Goal: Transaction & Acquisition: Purchase product/service

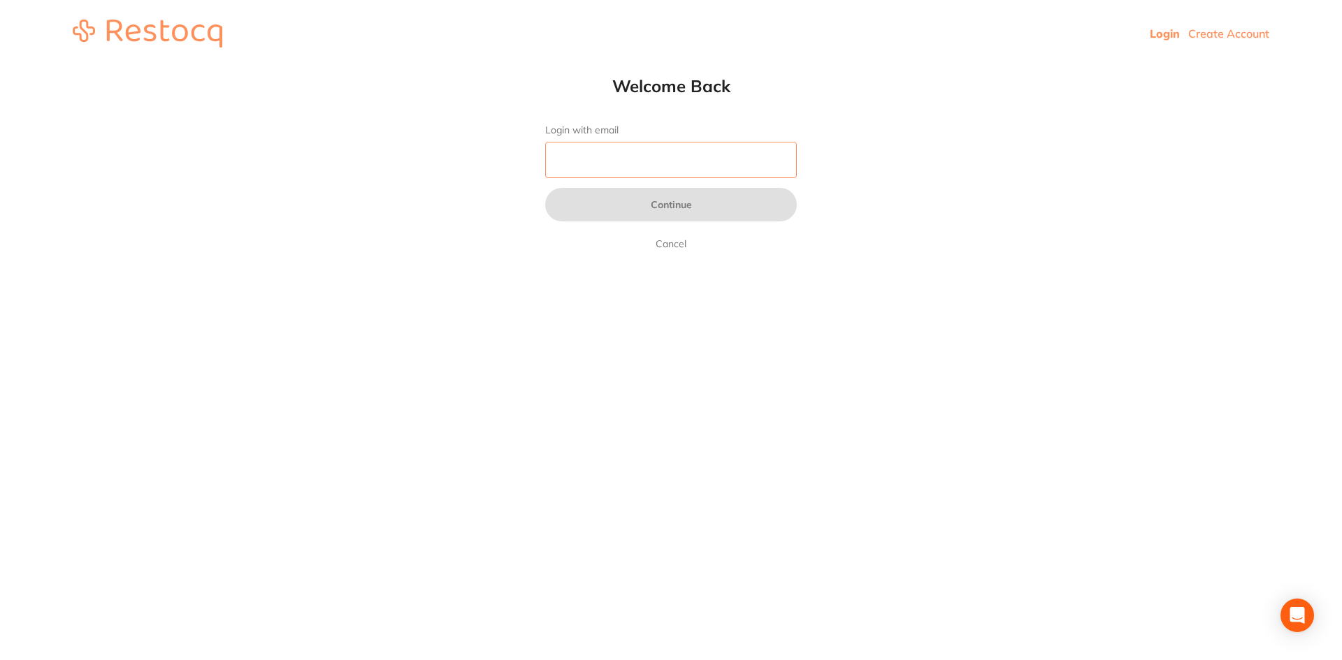
click at [692, 156] on input "Login with email" at bounding box center [671, 160] width 252 height 36
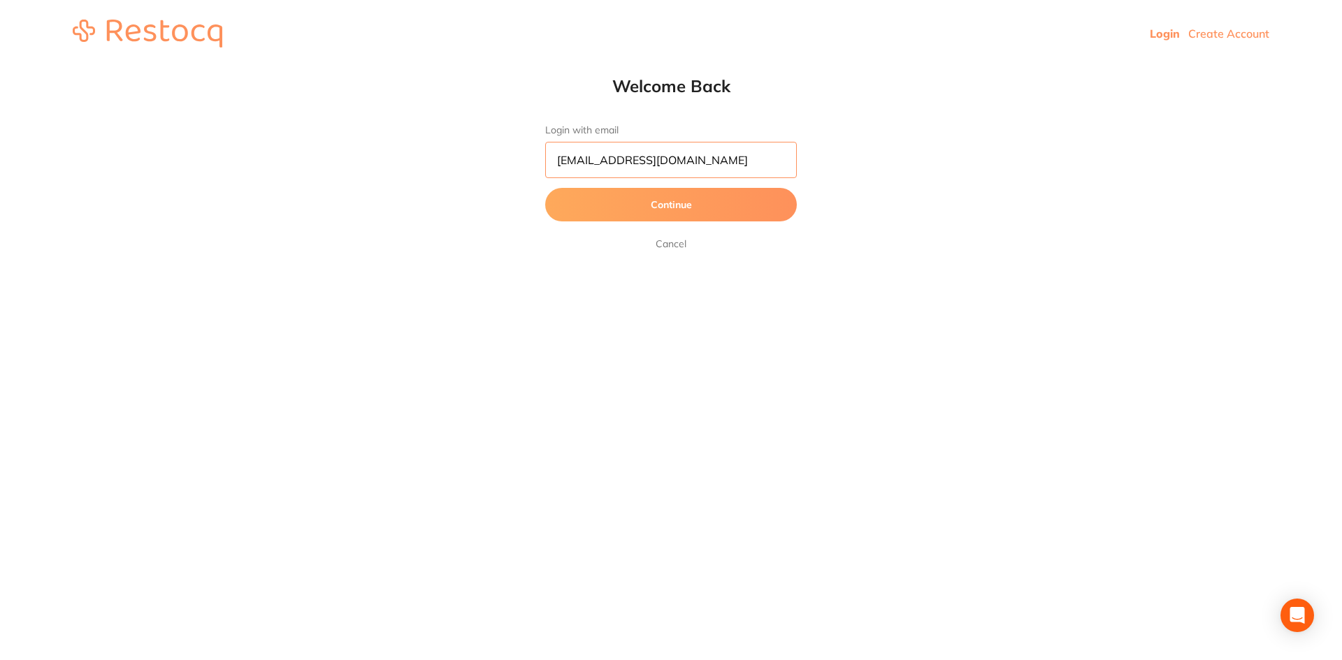
type input "[EMAIL_ADDRESS][DOMAIN_NAME]"
click at [711, 195] on button "Continue" at bounding box center [671, 205] width 252 height 34
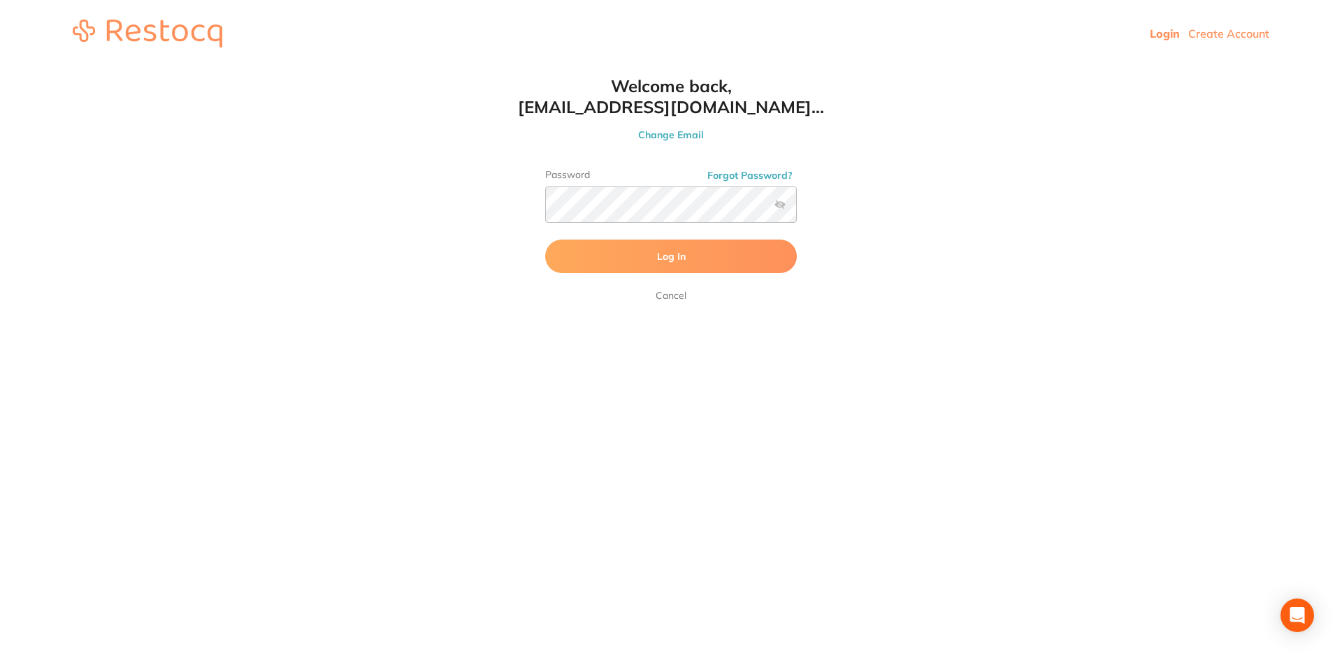
click at [782, 204] on label at bounding box center [779, 204] width 11 height 11
click at [797, 209] on input "checkbox" at bounding box center [797, 209] width 0 height 0
click at [748, 261] on button "Log In" at bounding box center [671, 257] width 252 height 34
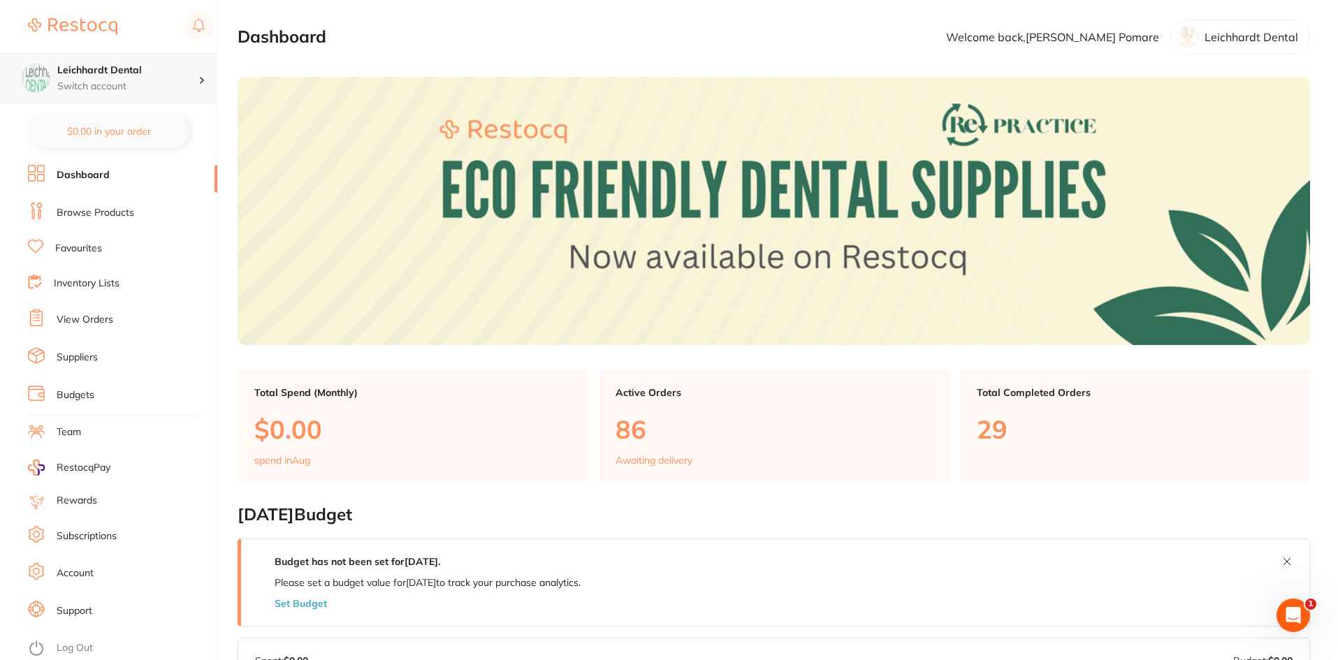
click at [108, 90] on p "Switch account" at bounding box center [127, 87] width 141 height 14
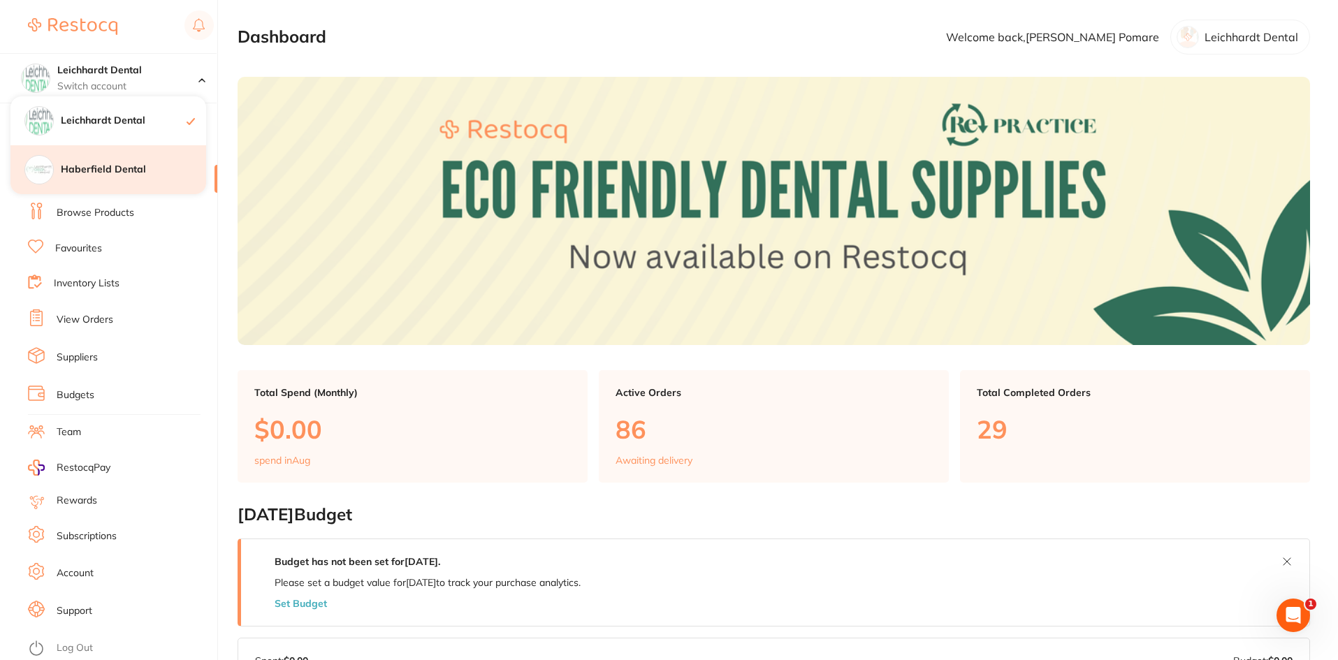
click at [129, 166] on h4 "Haberfield Dental" at bounding box center [133, 170] width 145 height 14
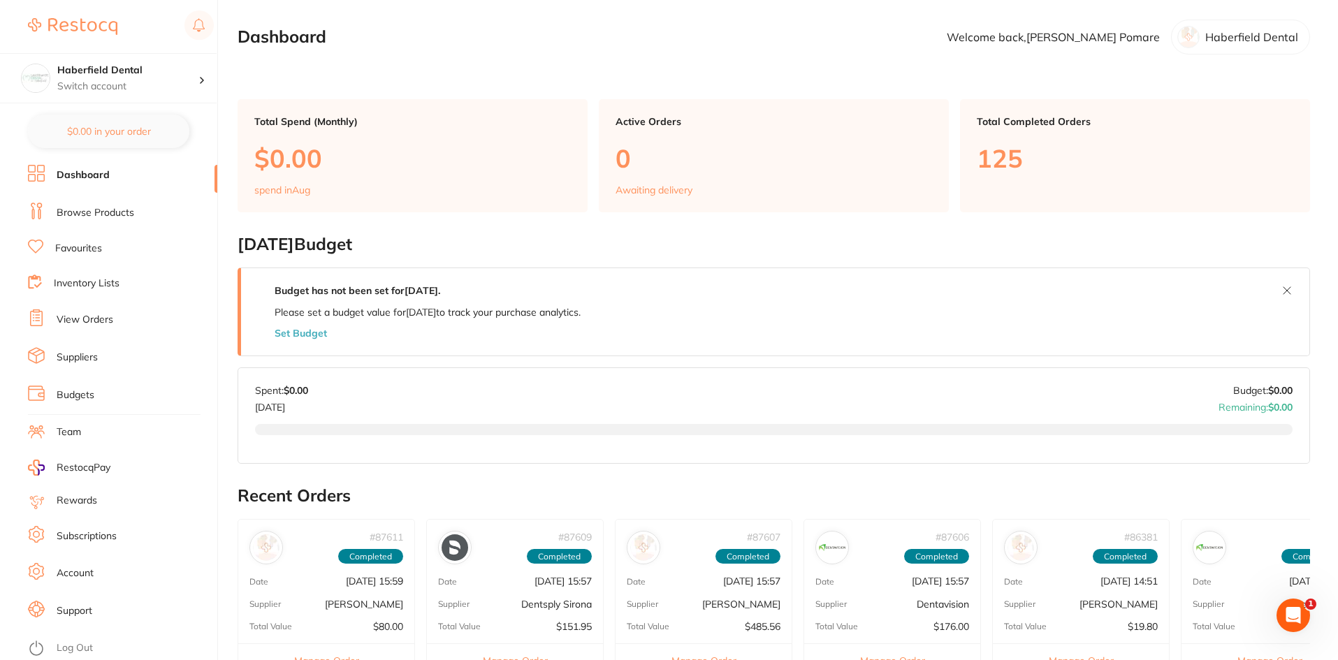
click at [117, 214] on link "Browse Products" at bounding box center [96, 213] width 78 height 14
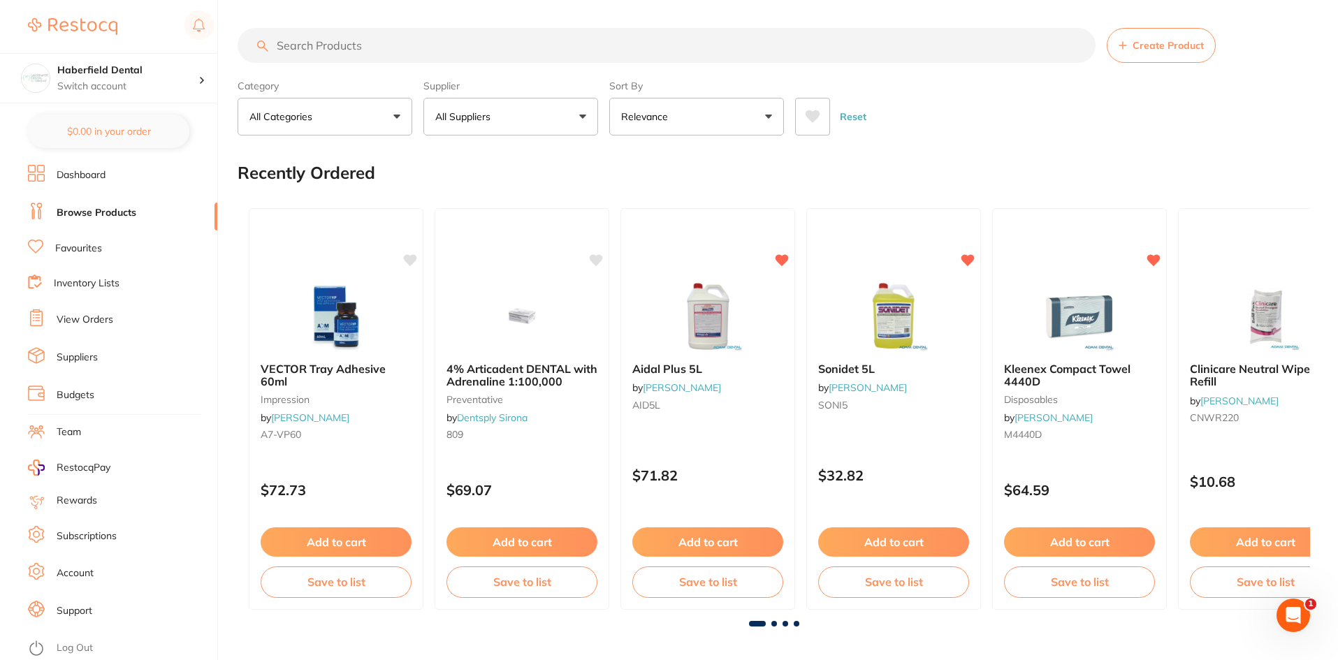
click at [376, 50] on input "search" at bounding box center [667, 45] width 858 height 35
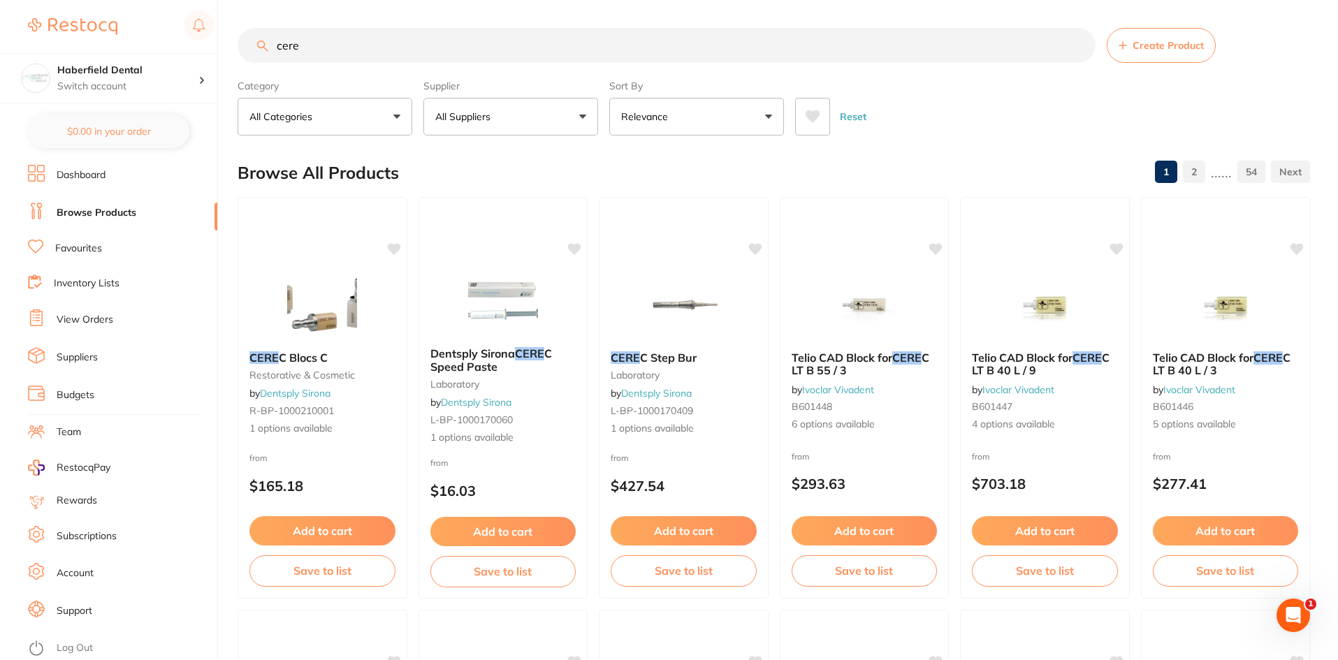
click at [813, 125] on button at bounding box center [812, 117] width 35 height 38
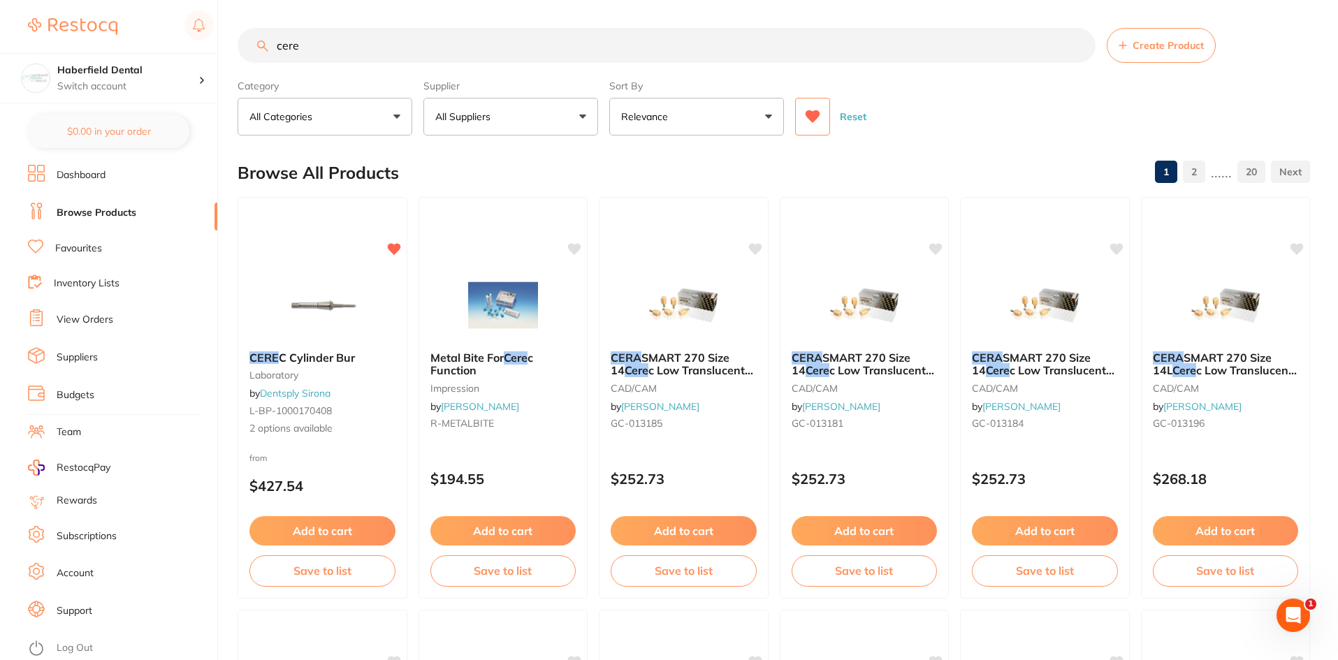
click at [382, 37] on input "cere" at bounding box center [667, 45] width 858 height 35
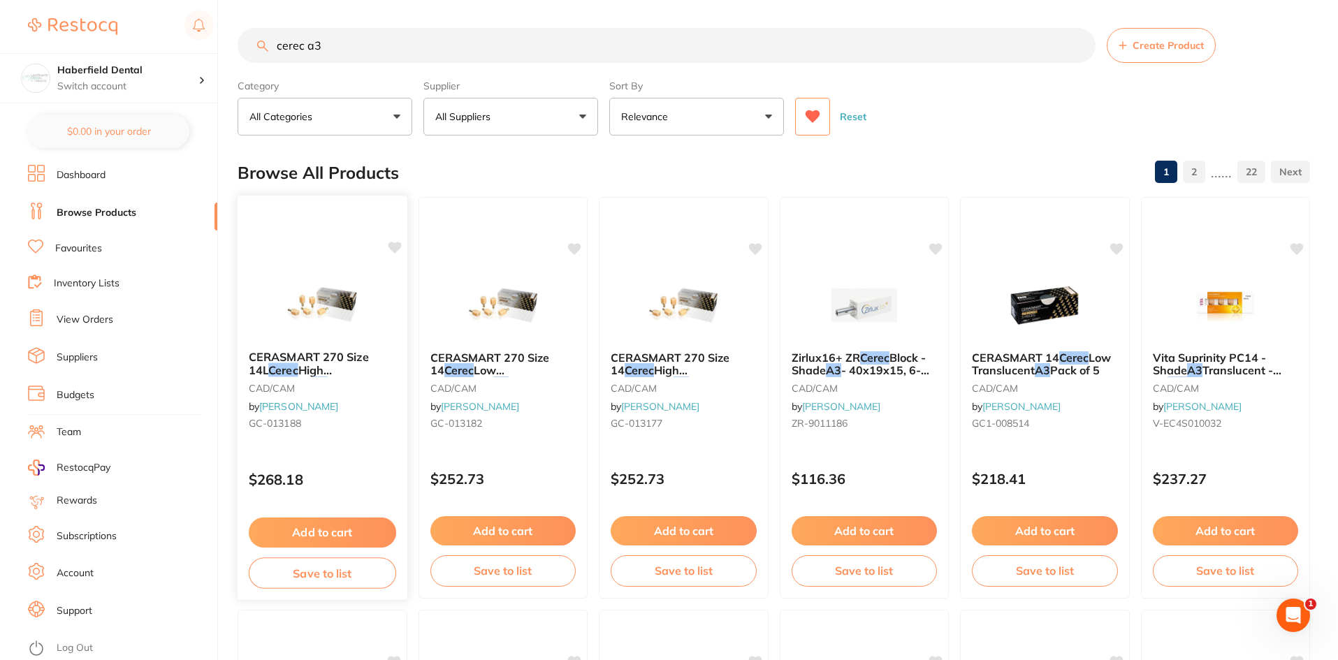
click at [370, 308] on div at bounding box center [323, 304] width 170 height 71
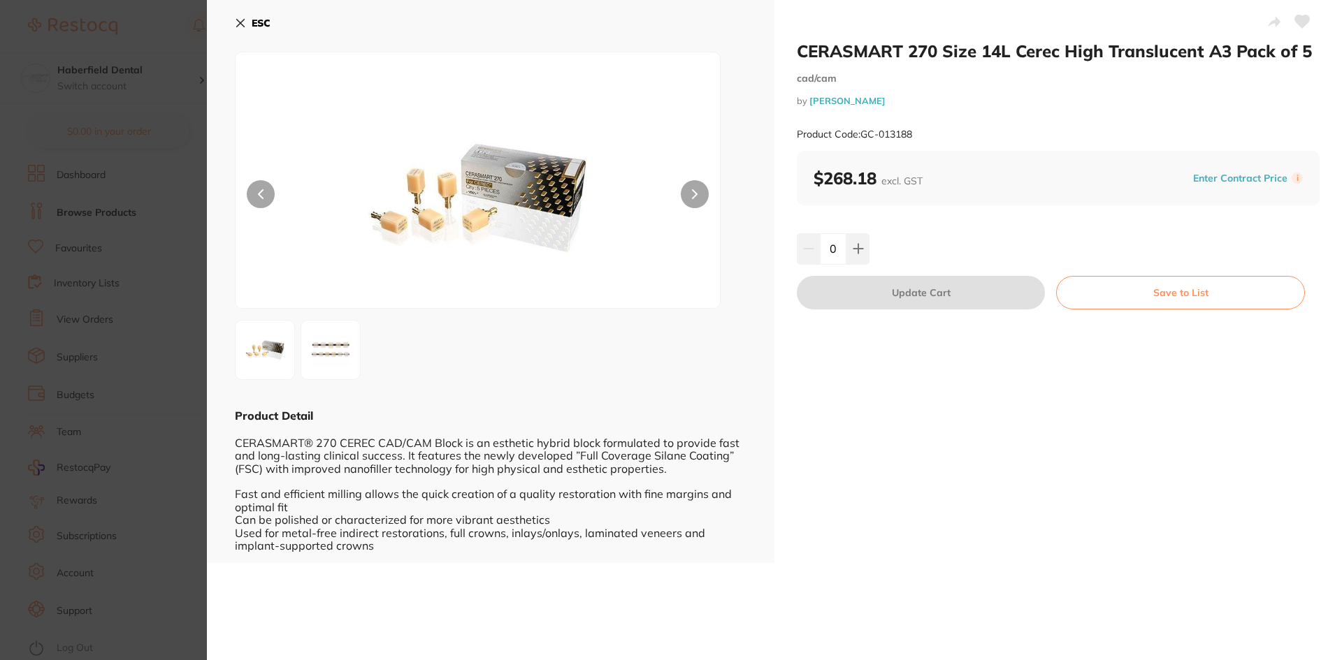
click at [239, 20] on icon at bounding box center [240, 22] width 11 height 11
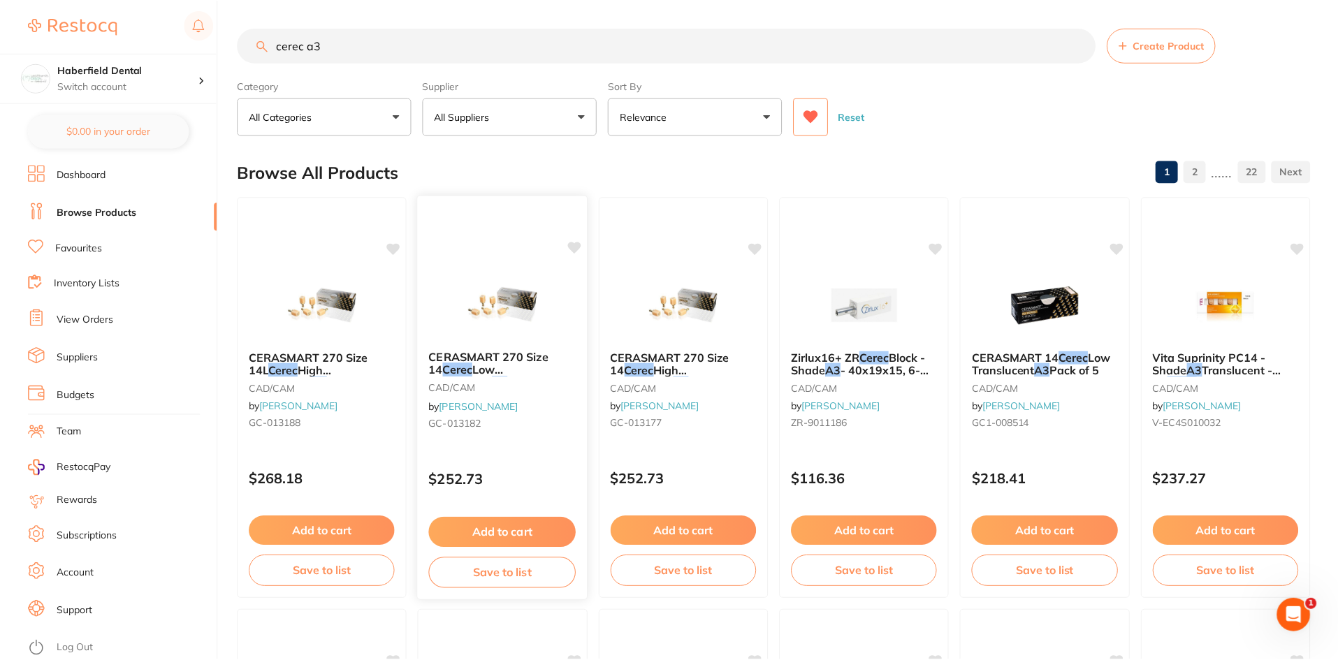
scroll to position [3, 0]
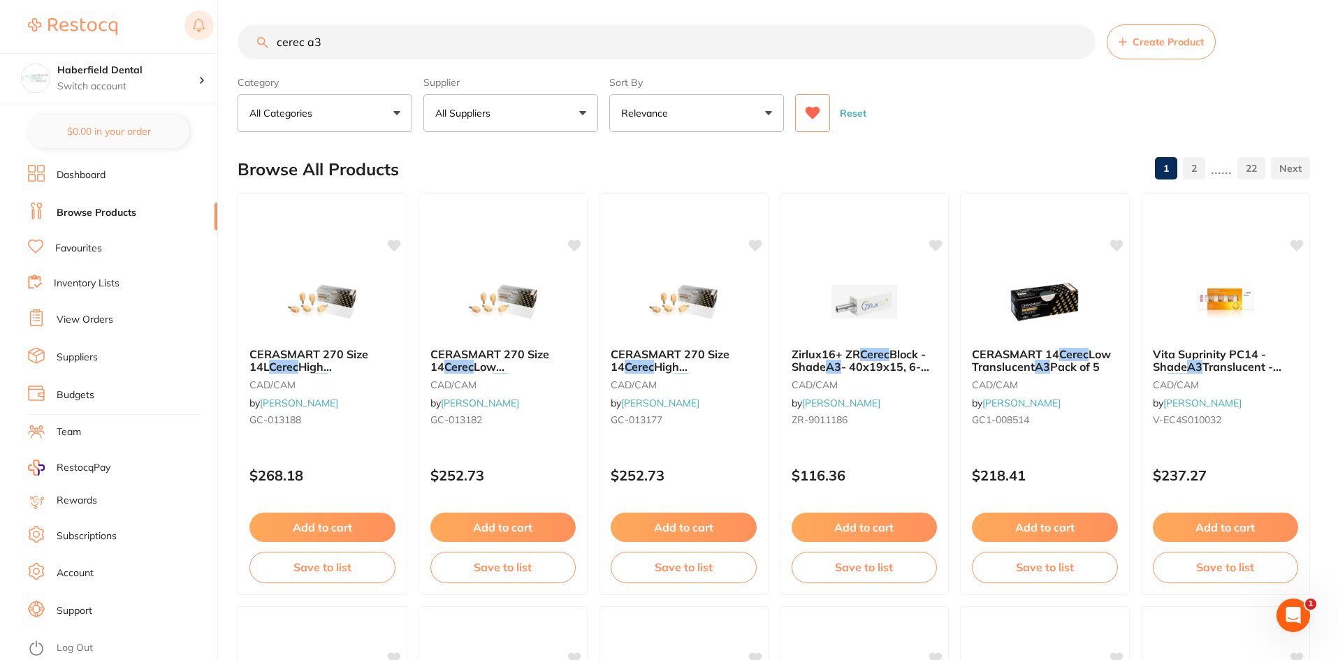
drag, startPoint x: 337, startPoint y: 40, endPoint x: 192, endPoint y: 32, distance: 144.8
click at [196, 42] on div "$0.00 Haberfield Dental Switch account Leichhardt Dental Haberfield Dental $0.0…" at bounding box center [669, 327] width 1338 height 660
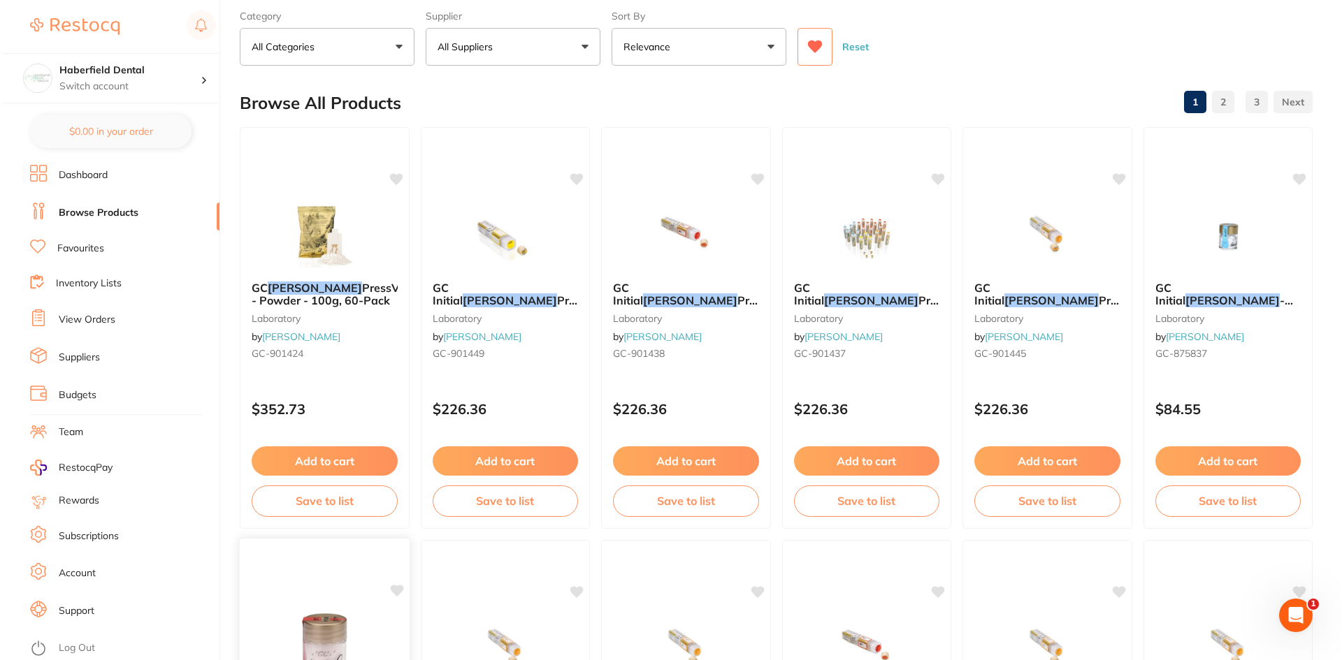
scroll to position [0, 0]
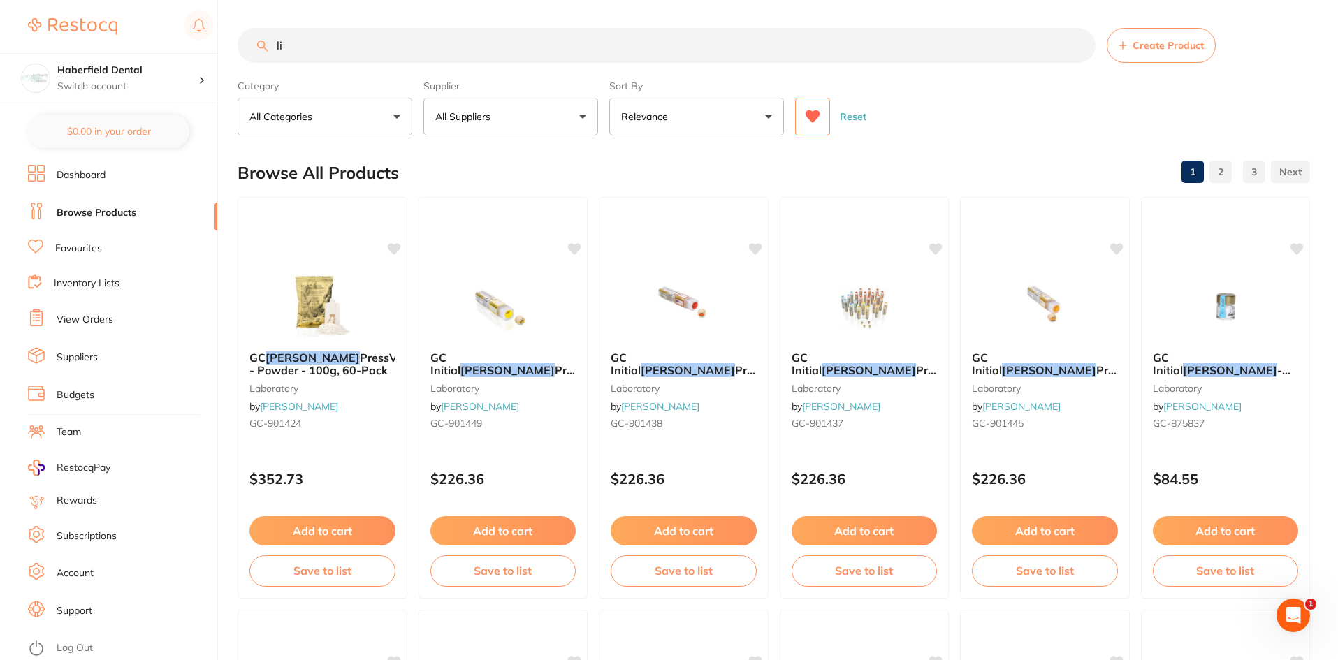
type input "l"
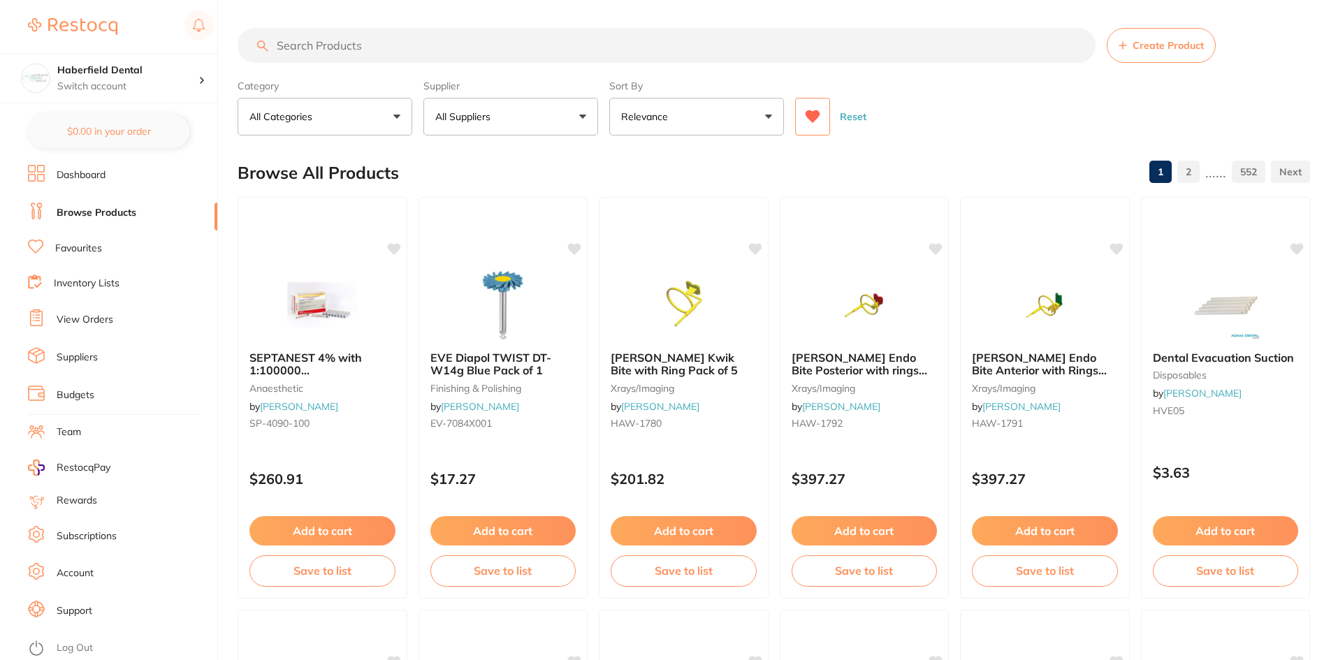
paste input "BONUS INITIAL [PERSON_NAME] Block Size 14 Cerec High Trans A3 Pk 5 Code: GC1-BO…"
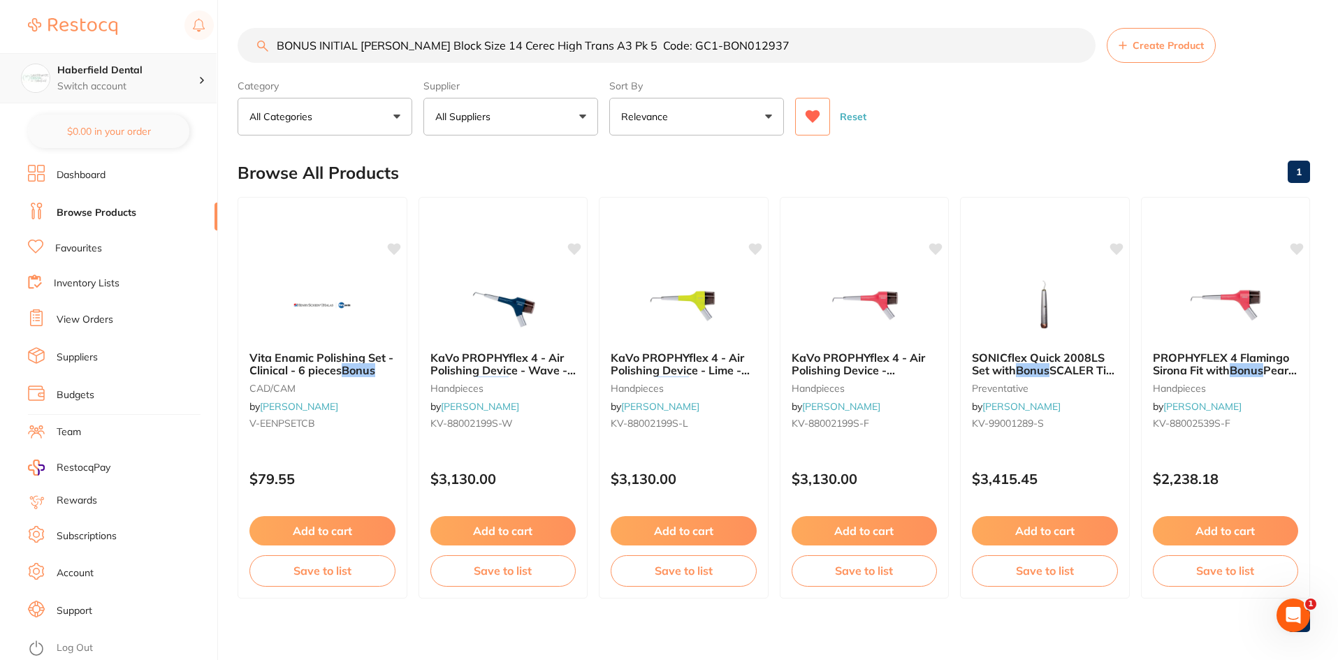
scroll to position [1, 0]
drag, startPoint x: 317, startPoint y: 49, endPoint x: 44, endPoint y: 53, distance: 273.3
click at [44, 53] on div "$0.00 Haberfield Dental Switch account Leichhardt Dental Haberfield Dental $0.0…" at bounding box center [669, 330] width 1338 height 660
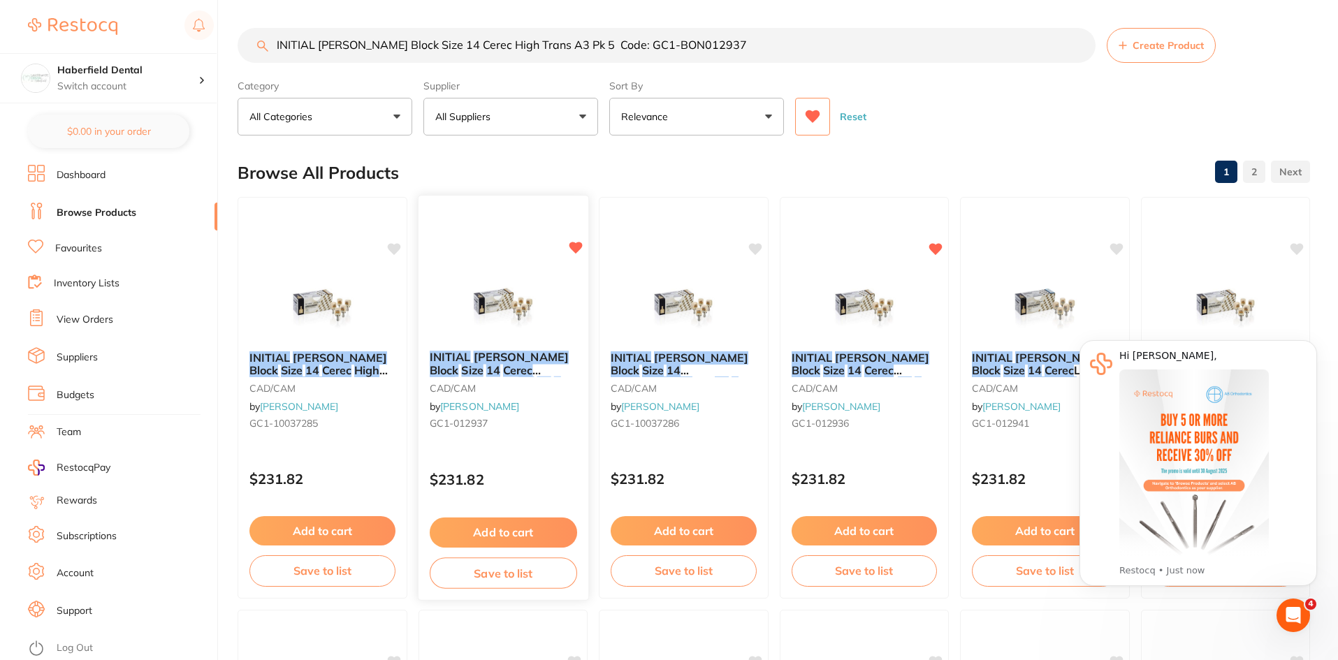
scroll to position [0, 0]
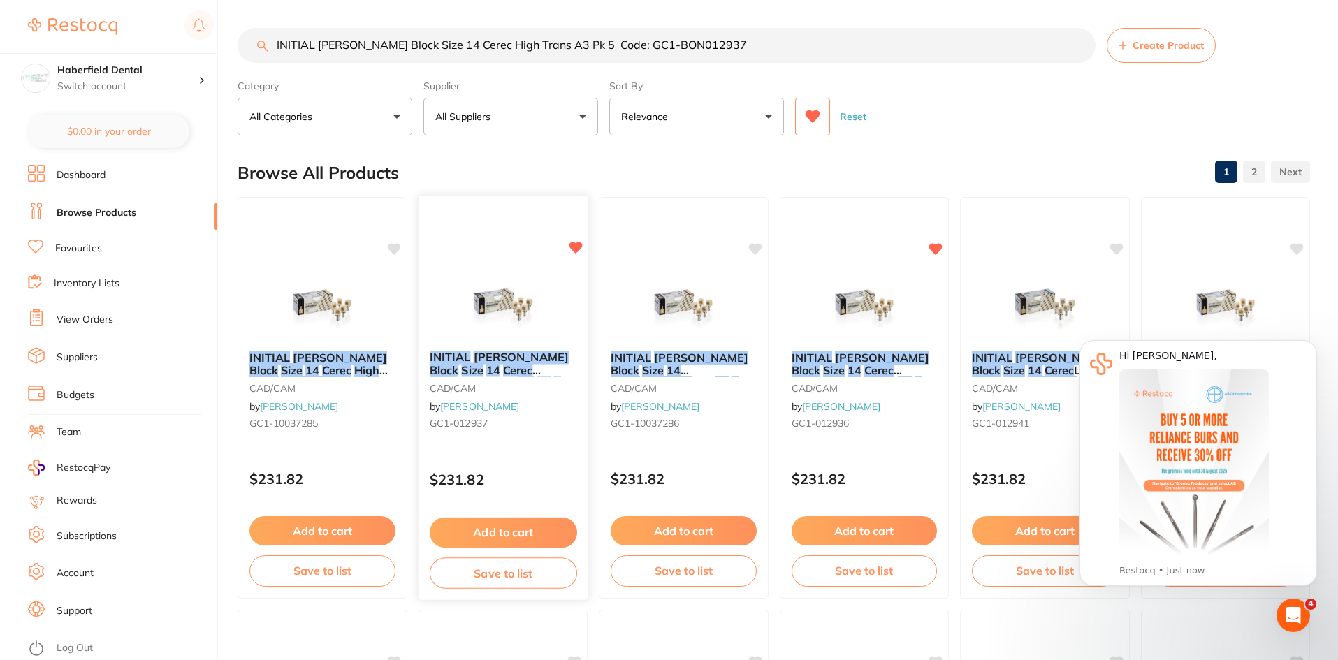
type input "INITIAL [PERSON_NAME] Block Size 14 Cerec High Trans A3 Pk 5 Code: GC1-BON012937"
click at [553, 427] on small "GC1-012937" at bounding box center [502, 423] width 147 height 11
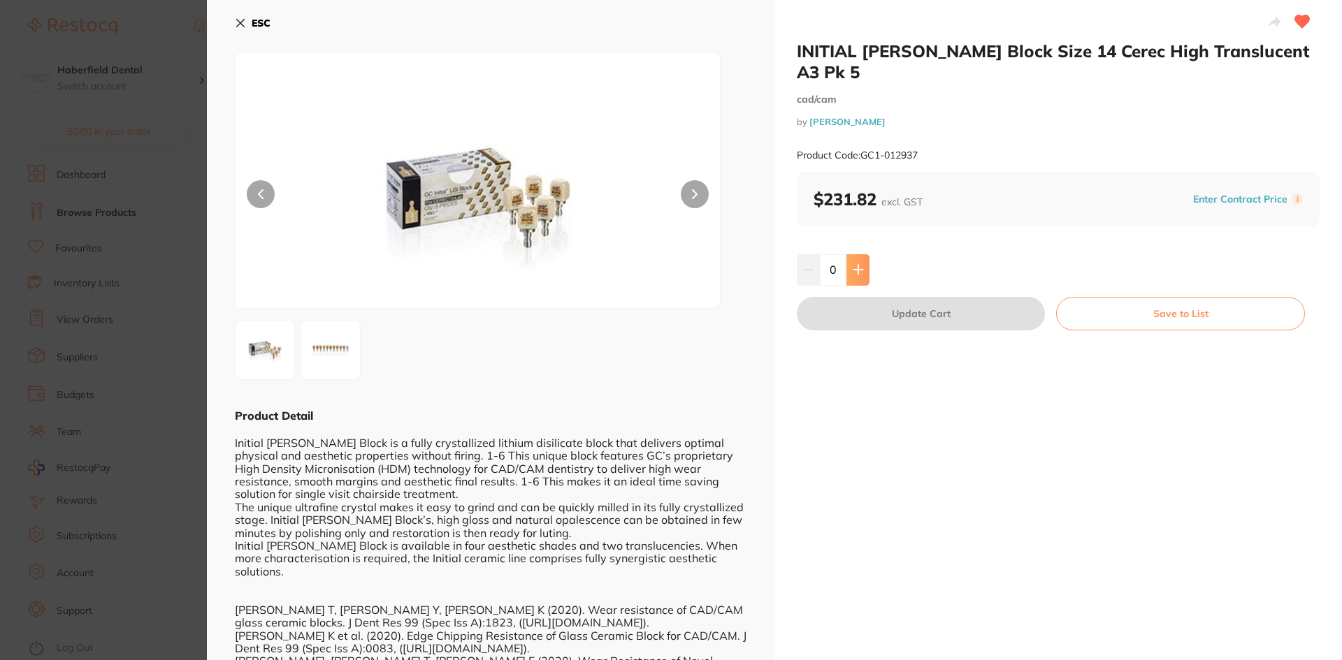
click at [854, 264] on icon at bounding box center [857, 269] width 11 height 11
type input "1"
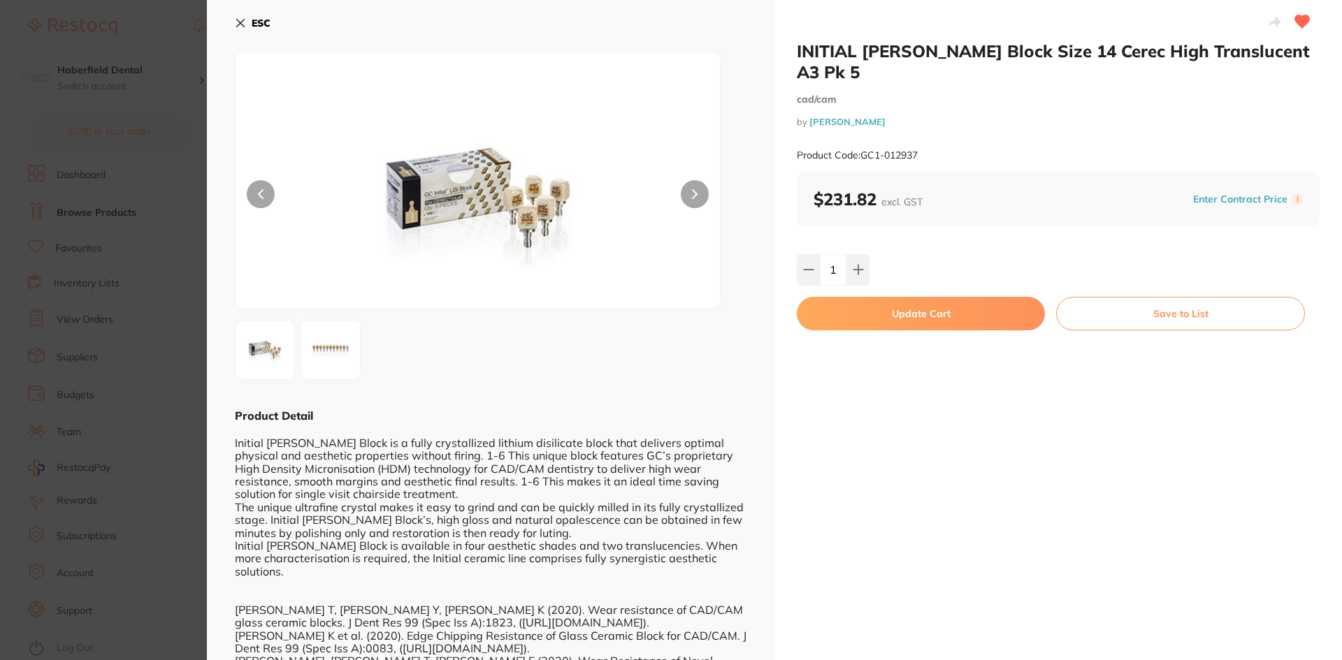
scroll to position [1, 0]
click at [249, 23] on button "ESC" at bounding box center [253, 23] width 36 height 24
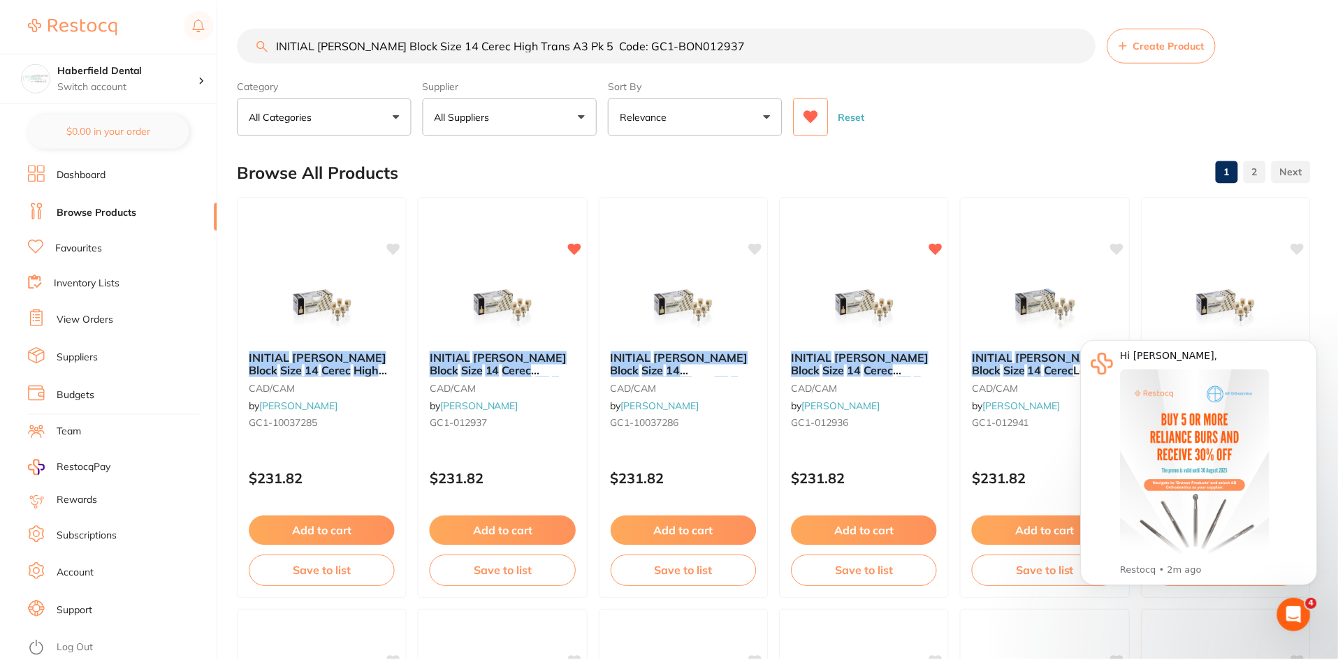
scroll to position [1, 0]
click at [1082, 45] on input "INITIAL [PERSON_NAME] Block Size 14 Cerec High Trans A3 Pk 5 Code: GC1-BON012937" at bounding box center [667, 44] width 858 height 35
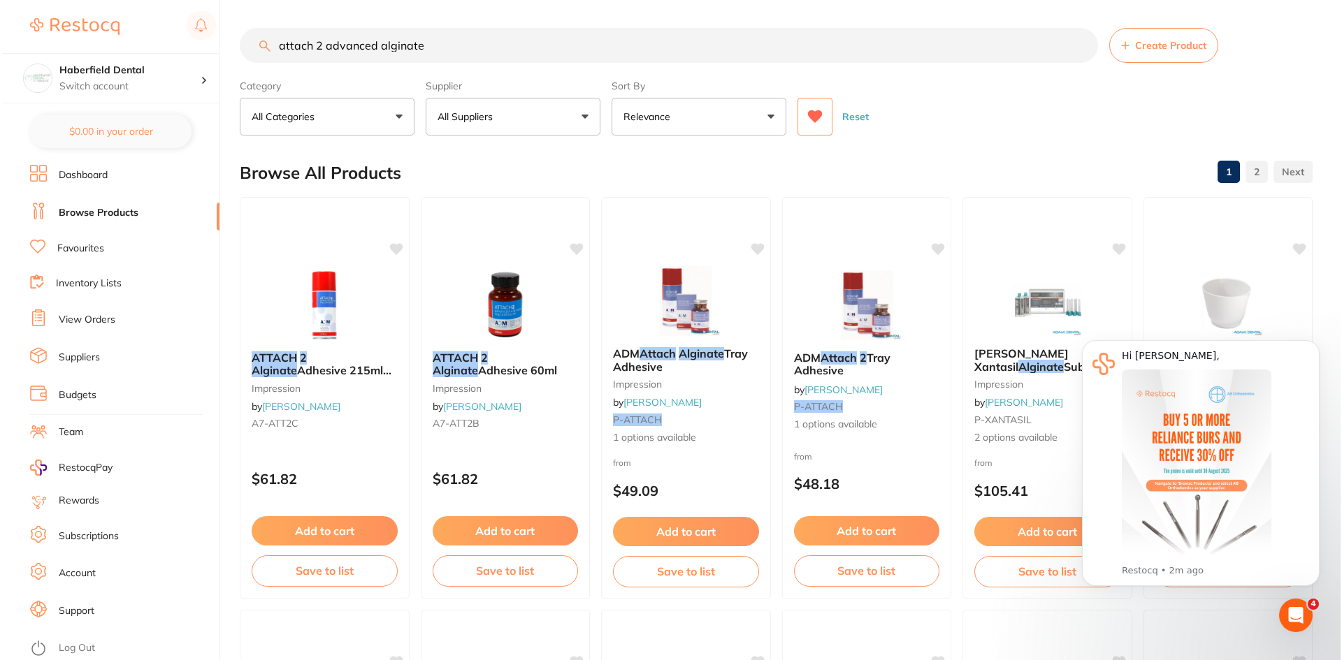
scroll to position [0, 0]
type input "attach 2 advanced alginate"
click at [374, 319] on div at bounding box center [323, 304] width 170 height 71
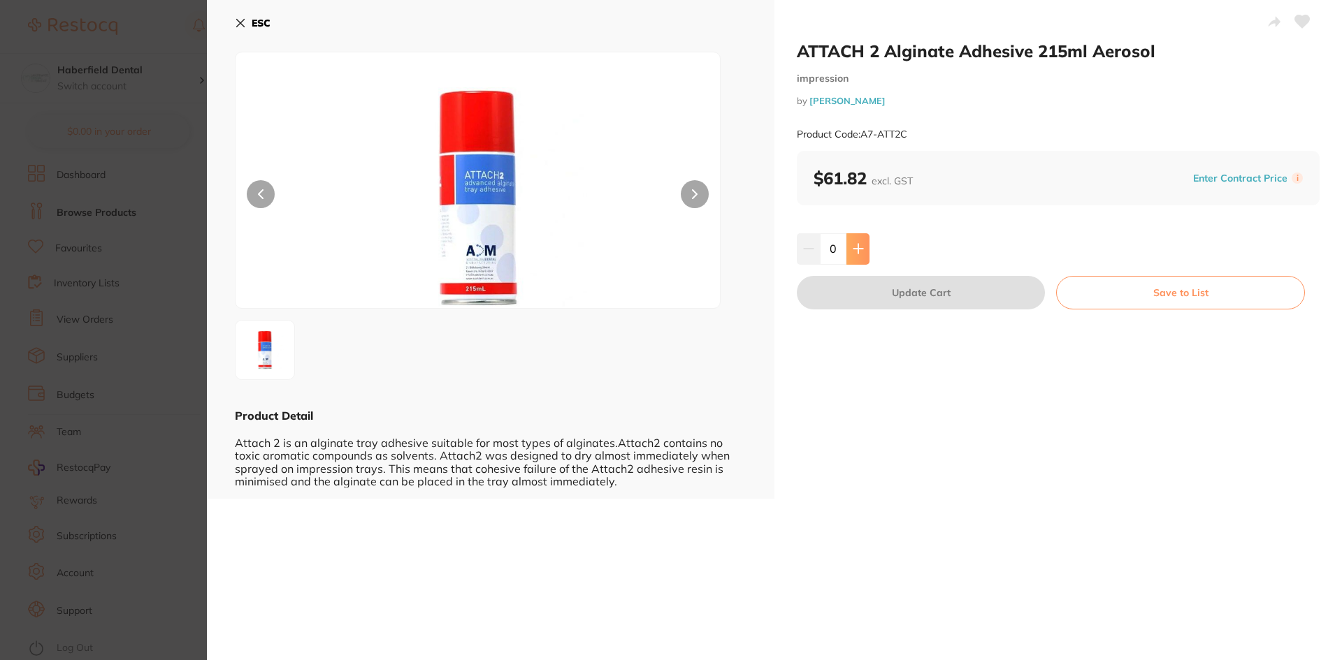
click at [860, 251] on icon at bounding box center [857, 248] width 11 height 11
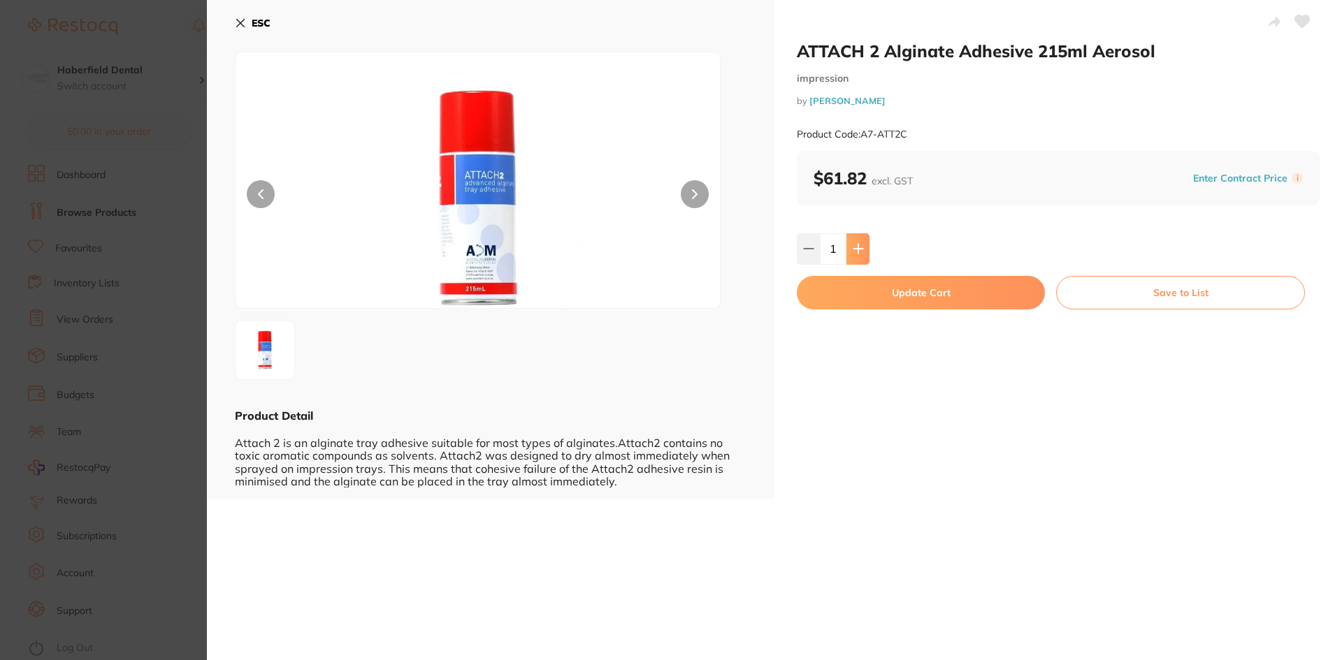
click at [860, 251] on icon at bounding box center [857, 248] width 11 height 11
click at [803, 252] on icon at bounding box center [808, 248] width 11 height 11
type input "1"
click at [862, 291] on button "Update Cart" at bounding box center [921, 293] width 248 height 34
checkbox input "false"
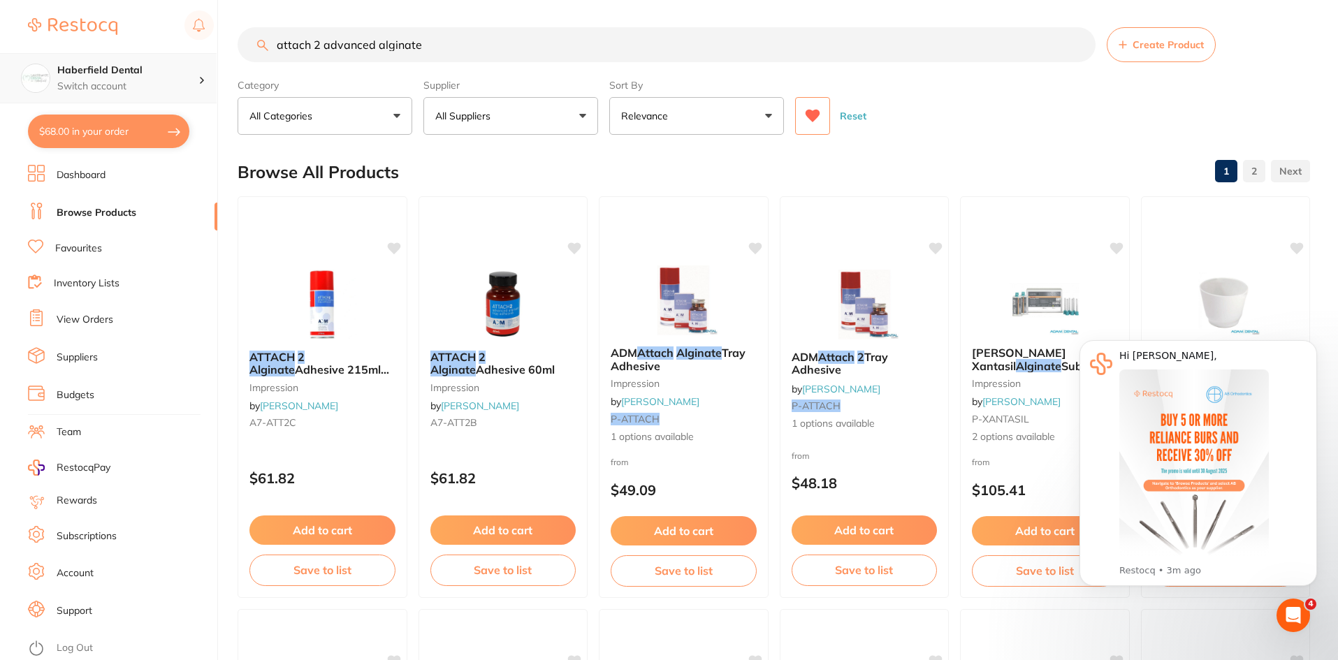
scroll to position [1, 0]
drag, startPoint x: 396, startPoint y: 50, endPoint x: 187, endPoint y: 54, distance: 209.7
click at [187, 54] on div "$68.00 Haberfield Dental Switch account Leichhardt Dental Haberfield Dental $68…" at bounding box center [669, 329] width 1338 height 660
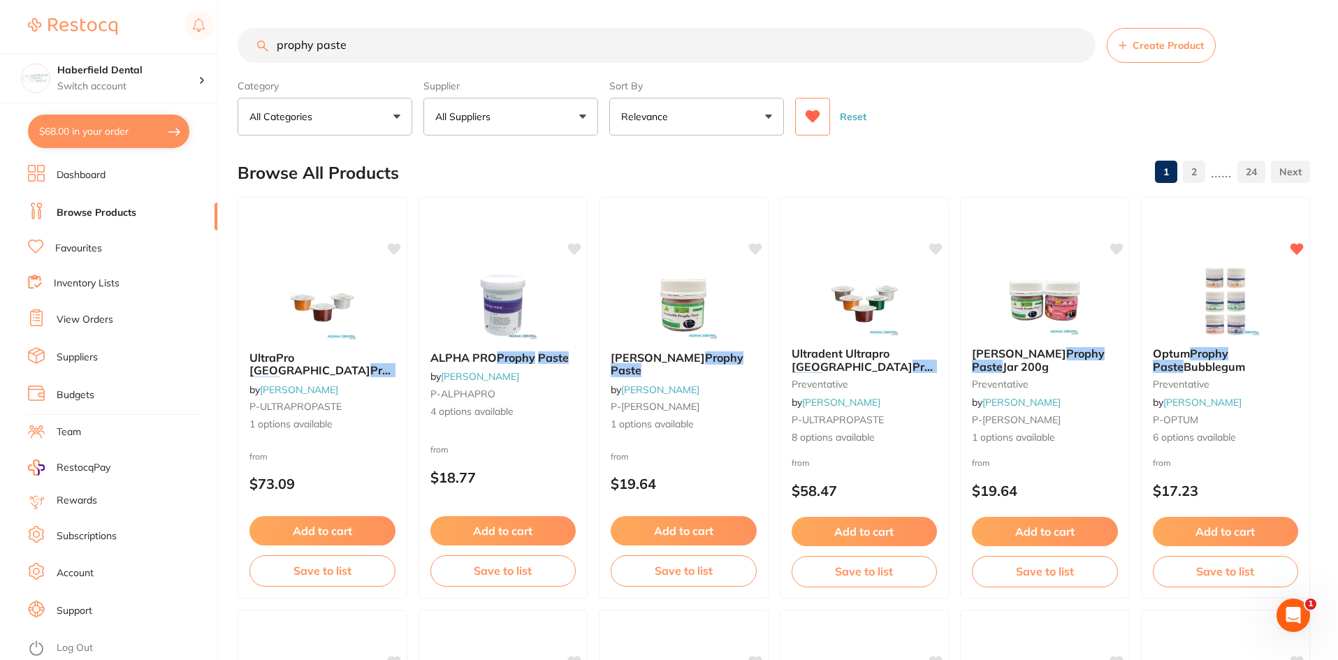
scroll to position [0, 0]
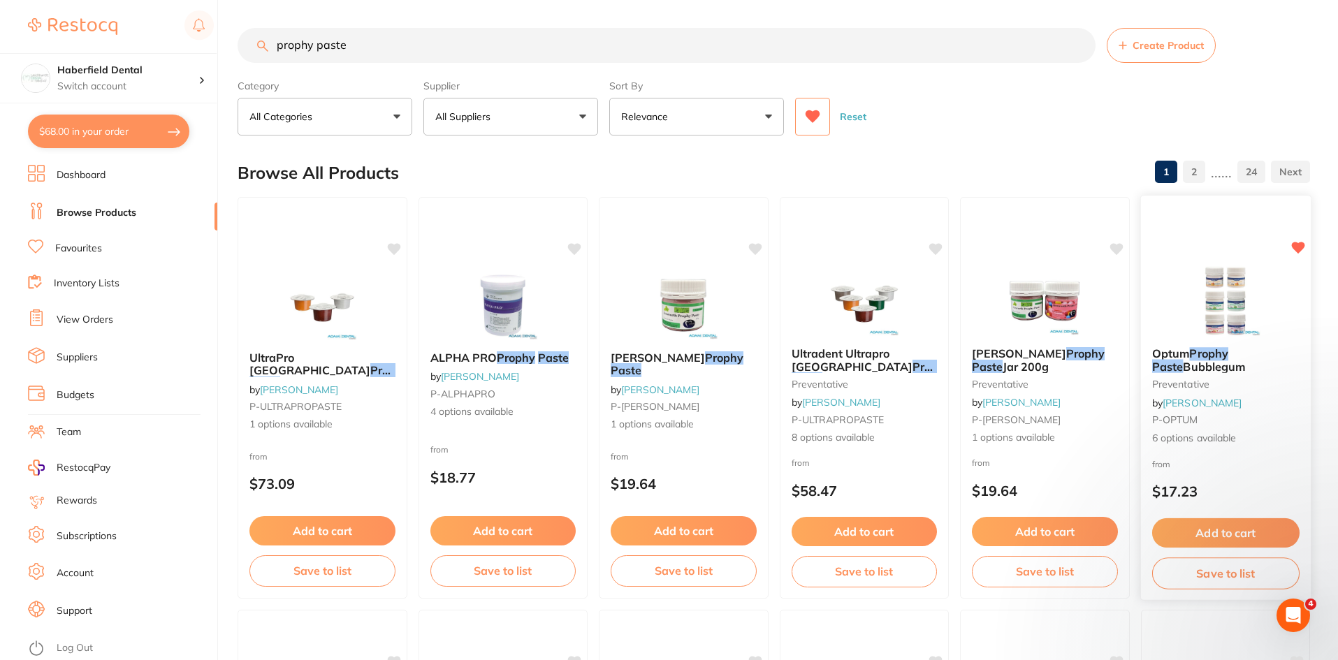
type input "prophy paste"
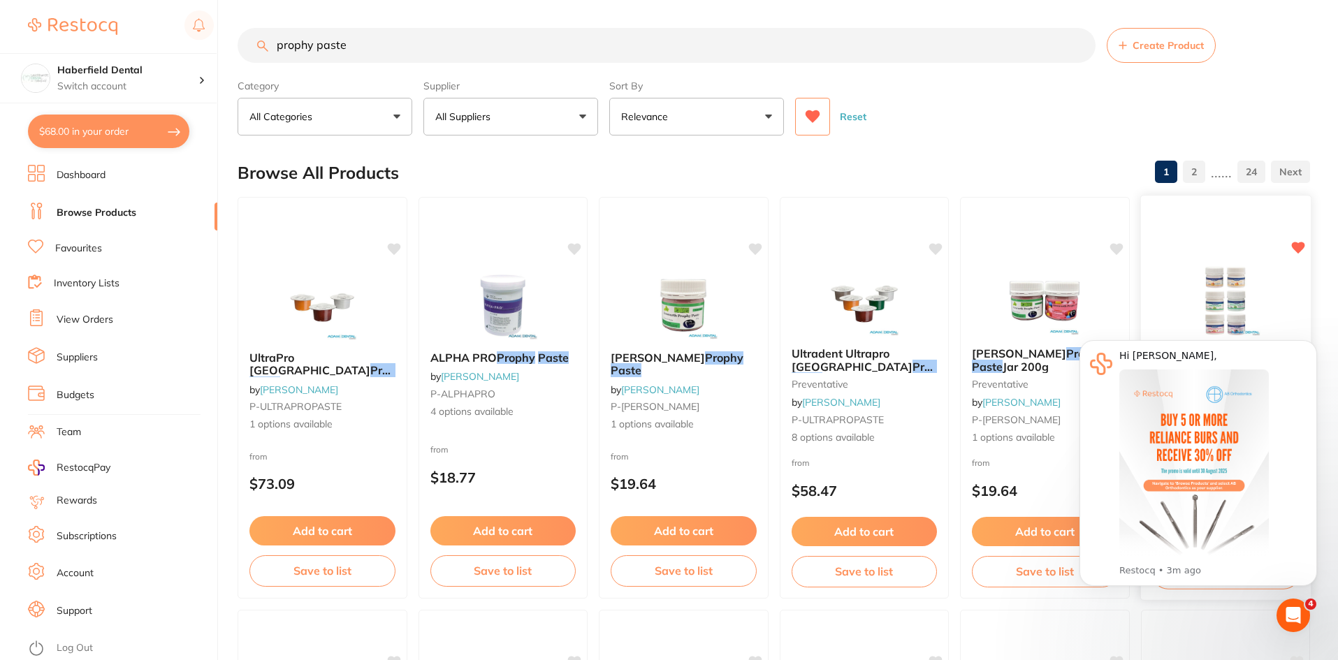
click at [1219, 286] on img at bounding box center [1226, 301] width 92 height 71
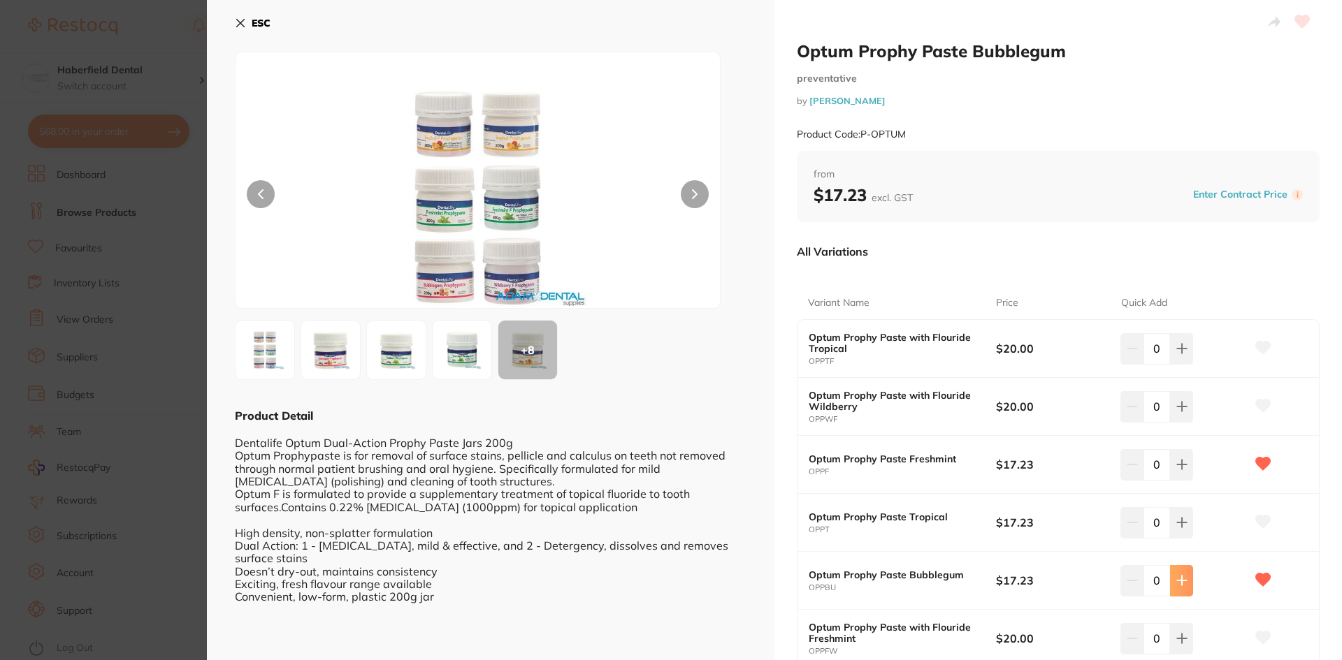
click at [1182, 364] on button at bounding box center [1181, 348] width 23 height 31
type input "3"
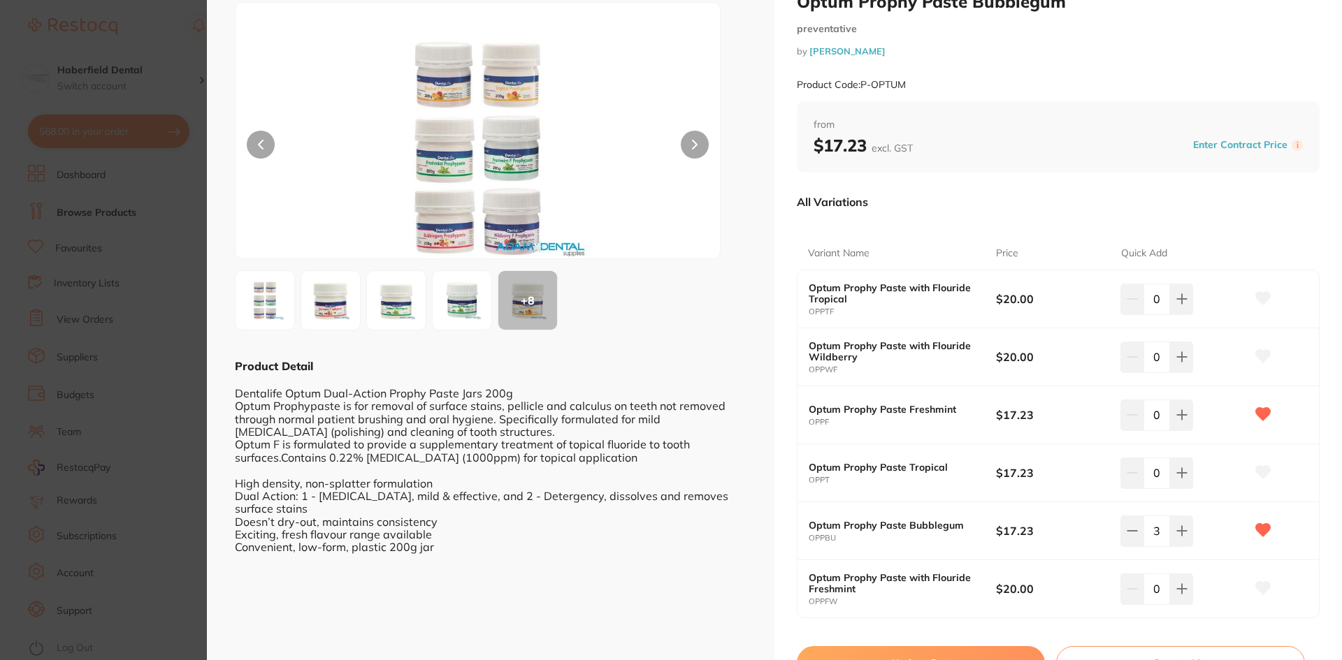
scroll to position [119, 0]
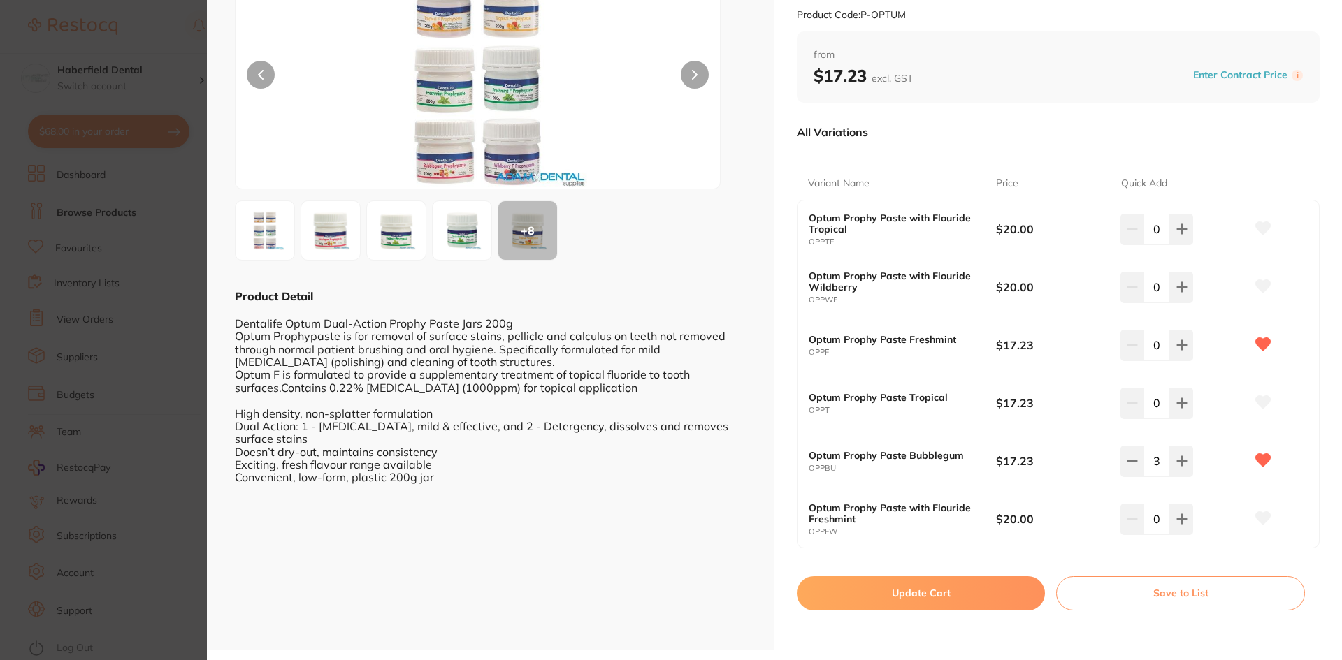
click at [954, 598] on button "Update Cart" at bounding box center [921, 593] width 248 height 34
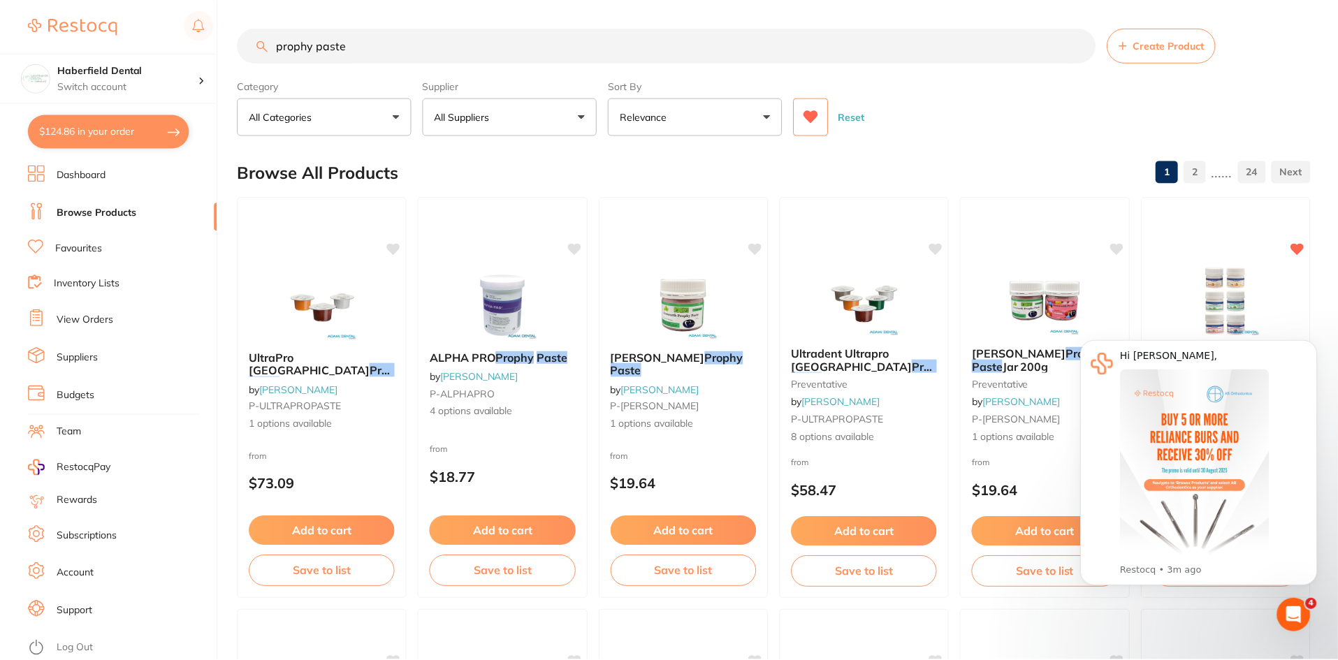
scroll to position [1, 0]
drag, startPoint x: 272, startPoint y: 48, endPoint x: 122, endPoint y: 48, distance: 149.5
click at [122, 48] on div "$124.86 Haberfield Dental Switch account Leichhardt Dental Haberfield Dental $1…" at bounding box center [669, 329] width 1338 height 660
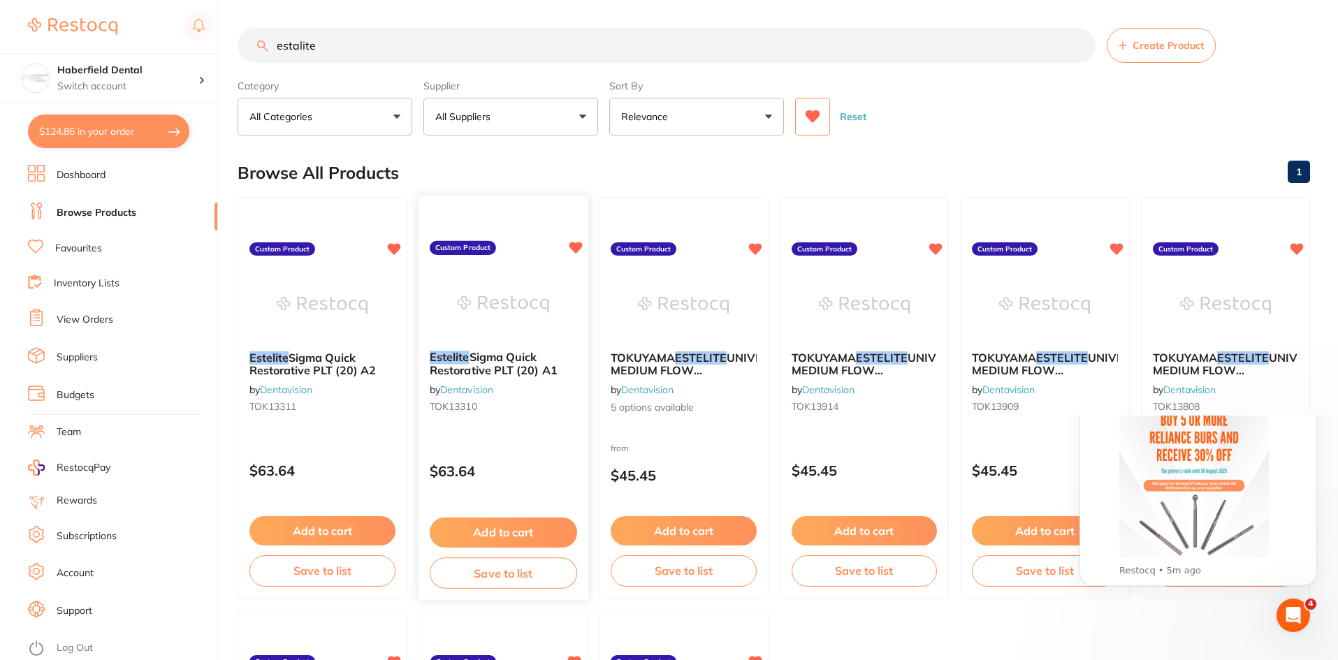
scroll to position [0, 0]
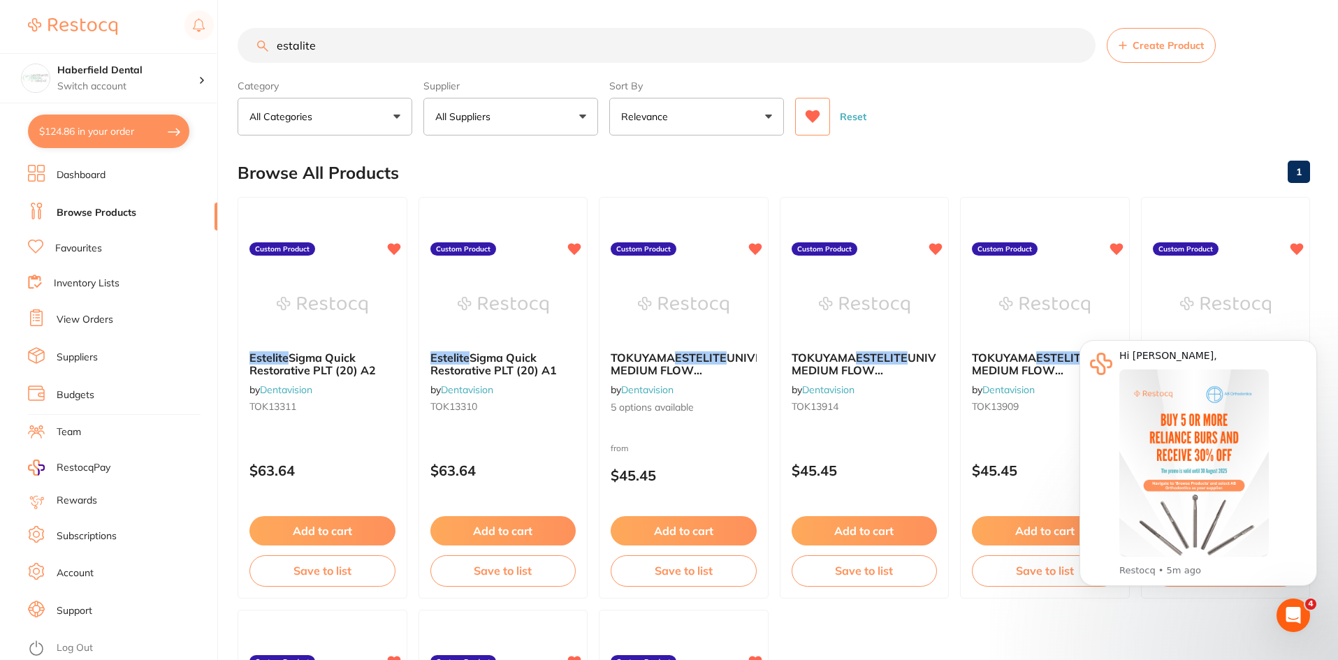
type input "estalite"
